Goal: Information Seeking & Learning: Learn about a topic

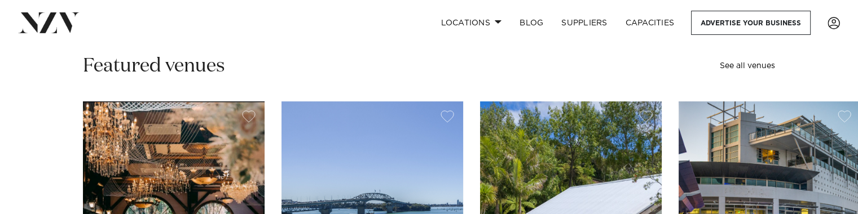
scroll to position [338, 0]
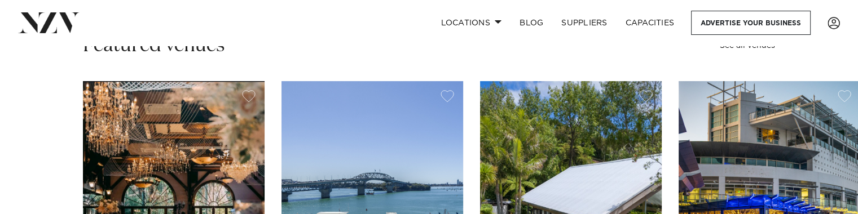
click at [0, 0] on slot "Auckland Settlers Country Manor Settlers Country Manor is one of West Auckland'…" at bounding box center [0, 0] width 0 height 0
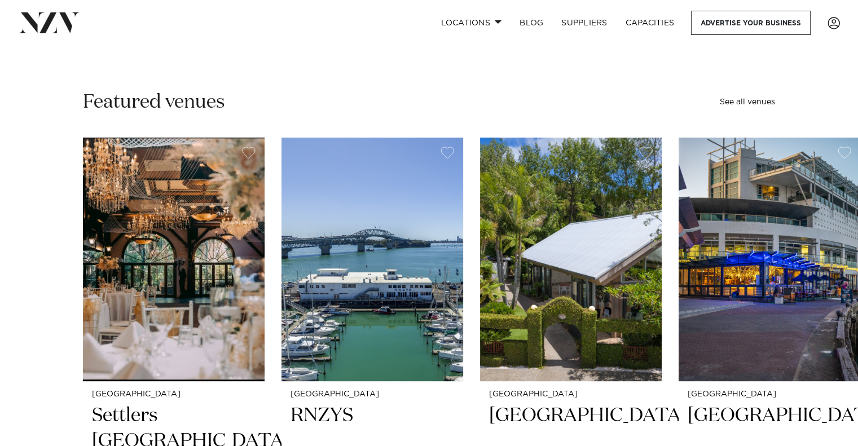
scroll to position [0, 0]
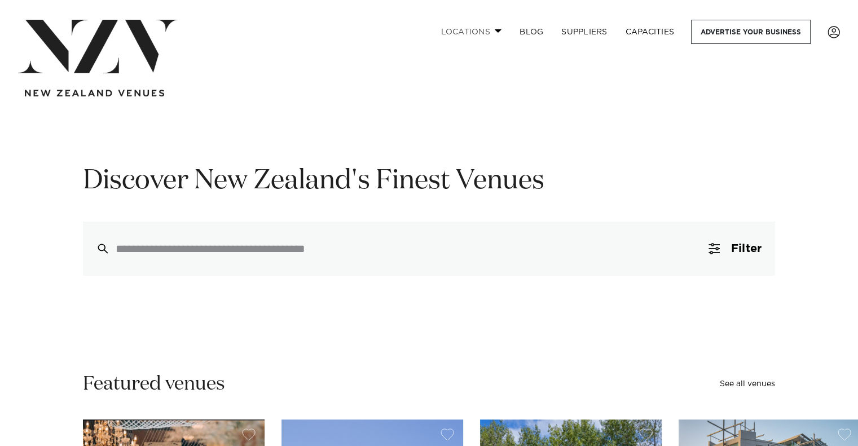
click at [479, 34] on link "Locations" at bounding box center [470, 32] width 79 height 24
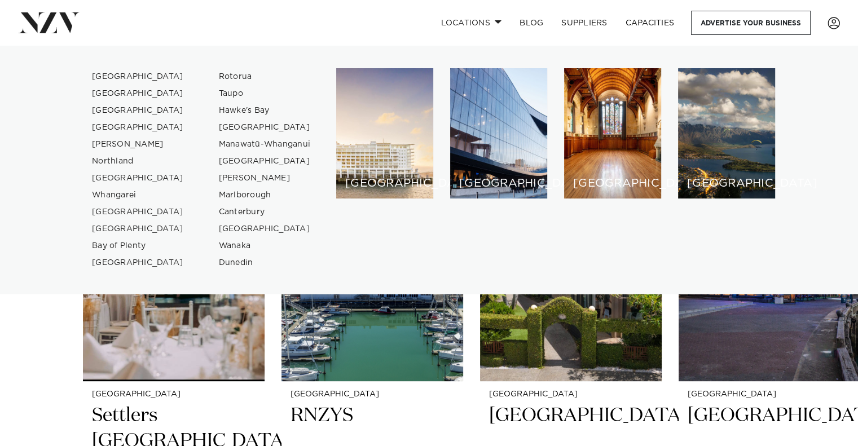
click at [54, 372] on swiper-container "Auckland Settlers Country Manor Settlers Country Manor is one of West Auckland'…" at bounding box center [429, 412] width 858 height 549
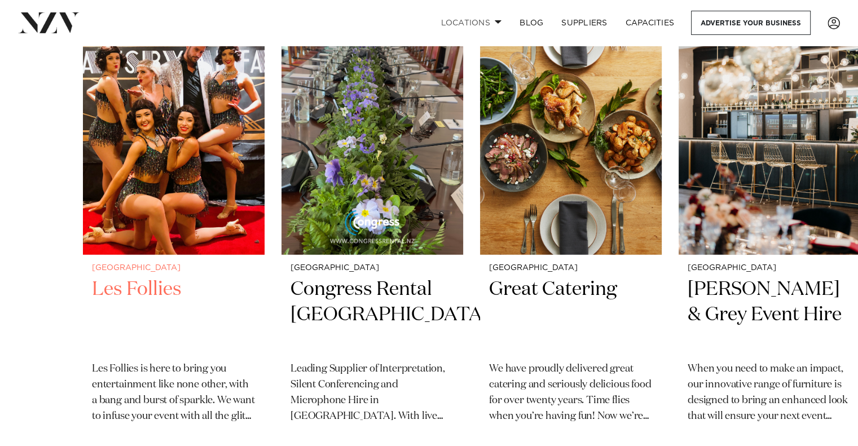
scroll to position [2932, 0]
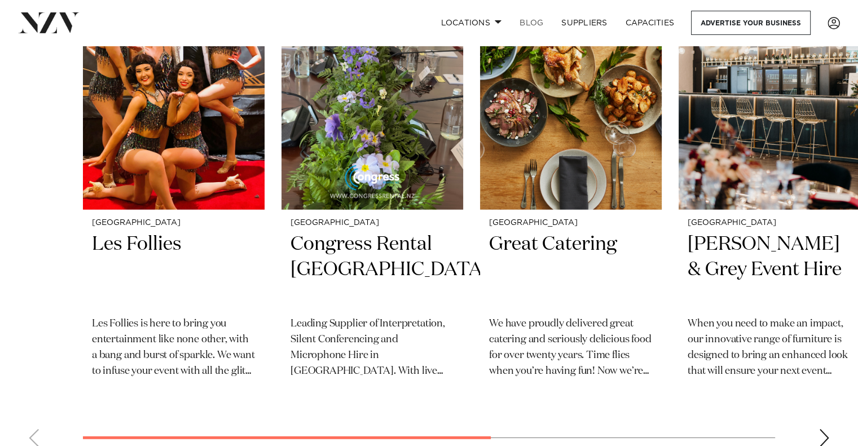
click at [540, 20] on link "BLOG" at bounding box center [531, 23] width 42 height 24
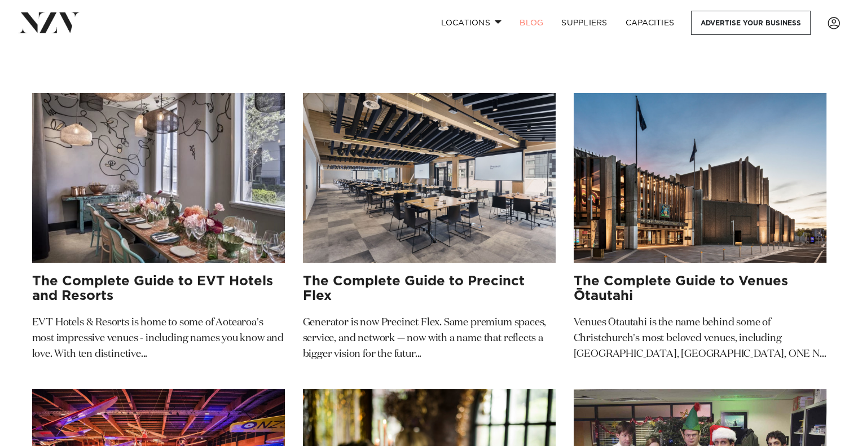
click at [92, 147] on img at bounding box center [158, 178] width 253 height 170
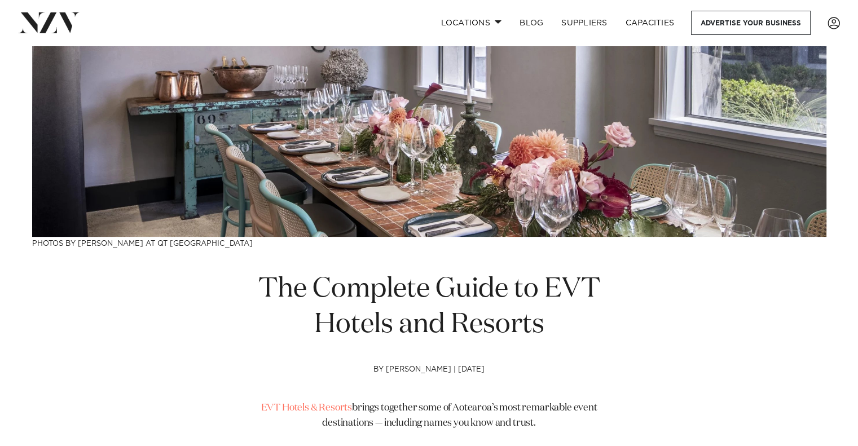
scroll to position [282, 0]
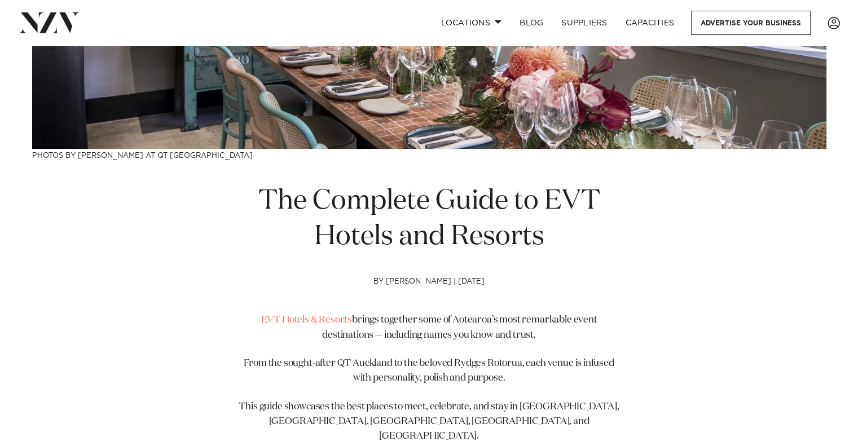
drag, startPoint x: 329, startPoint y: 143, endPoint x: 326, endPoint y: 112, distance: 31.1
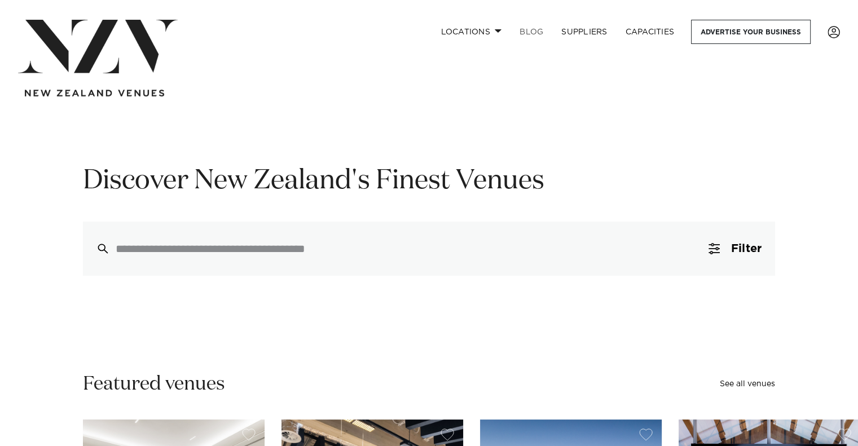
click at [523, 31] on link "BLOG" at bounding box center [531, 32] width 42 height 24
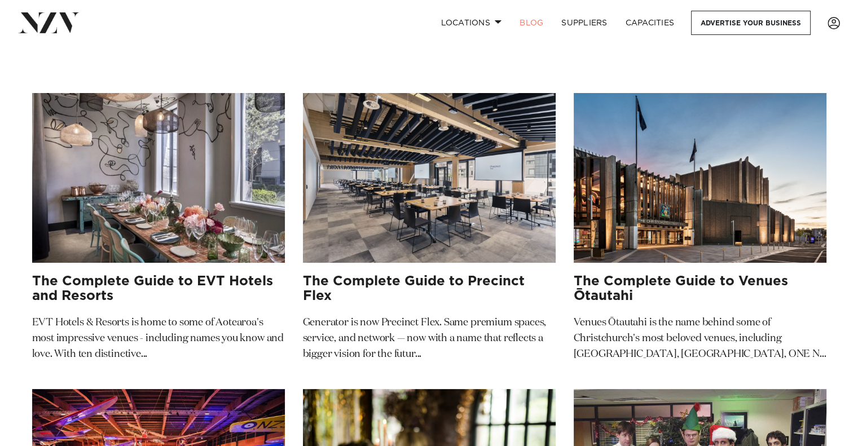
drag, startPoint x: 142, startPoint y: 169, endPoint x: 229, endPoint y: 439, distance: 284.2
click at [70, 16] on img at bounding box center [48, 22] width 61 height 20
